Goal: Check status: Check status

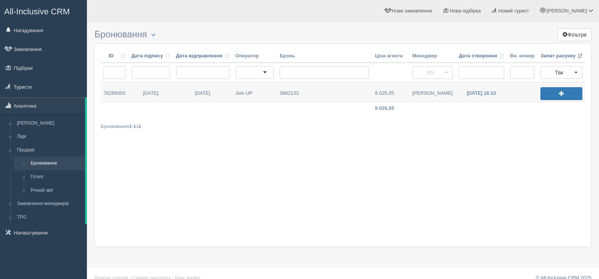
click at [476, 93] on link "30.09.2025 16:10" at bounding box center [481, 91] width 51 height 19
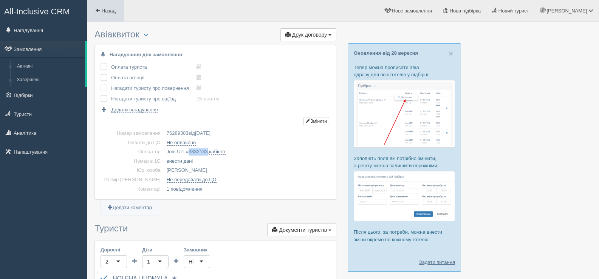
click at [96, 8] on span at bounding box center [97, 10] width 5 height 5
